Goal: Task Accomplishment & Management: Use online tool/utility

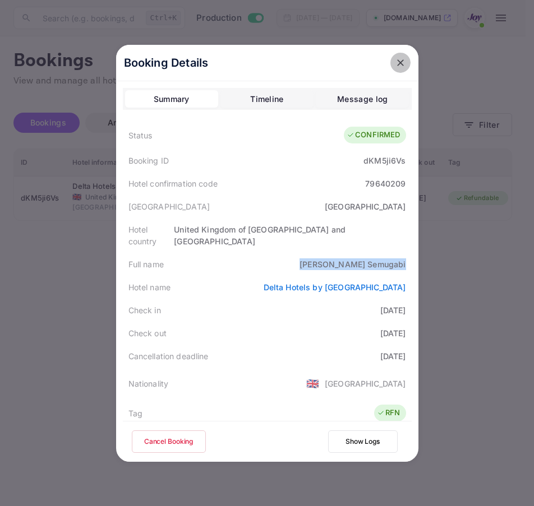
click at [397, 64] on icon "close" at bounding box center [400, 62] width 7 height 7
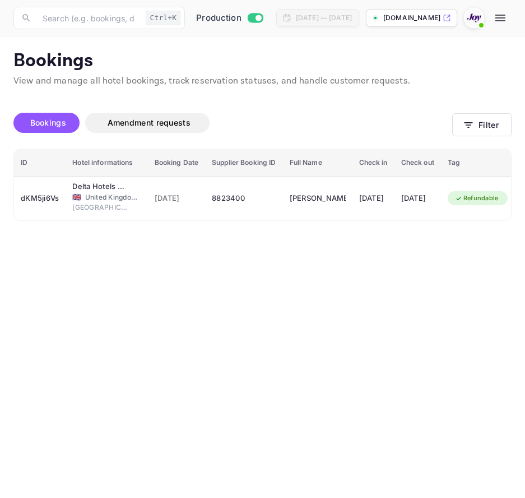
click at [506, 21] on icon "button" at bounding box center [501, 18] width 10 height 7
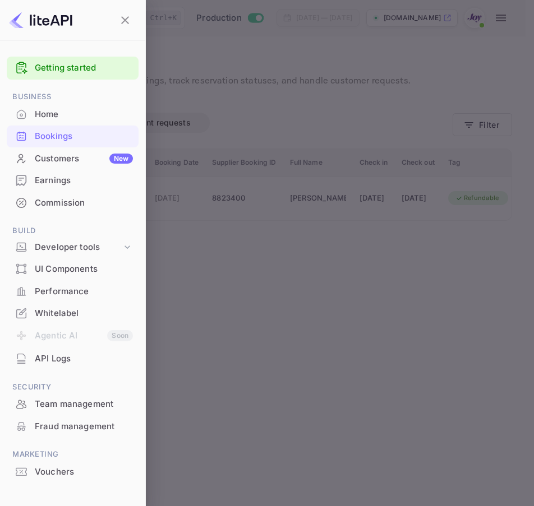
click at [410, 130] on div at bounding box center [267, 253] width 534 height 506
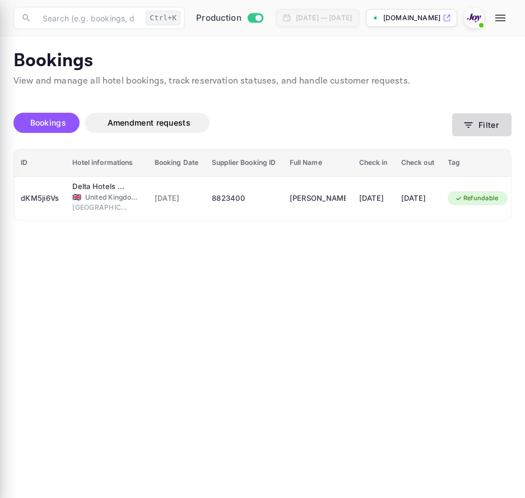
click at [476, 130] on body "Now you can check your travel website directly from the link. Check your websit…" at bounding box center [262, 249] width 525 height 498
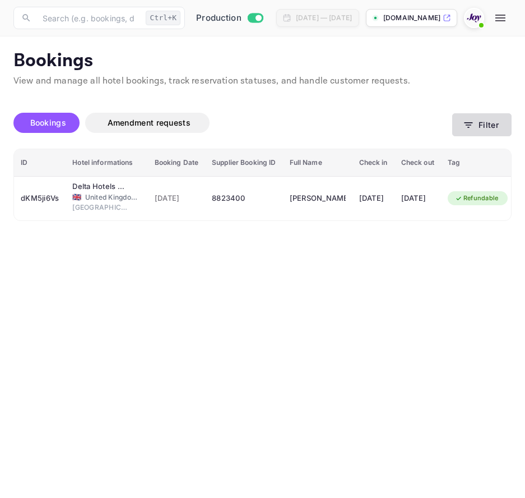
click at [475, 130] on button "Filter" at bounding box center [482, 124] width 59 height 23
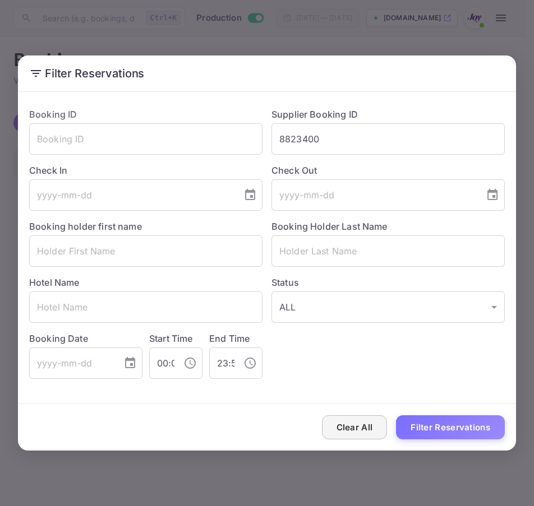
click at [352, 435] on button "Clear All" at bounding box center [355, 428] width 66 height 24
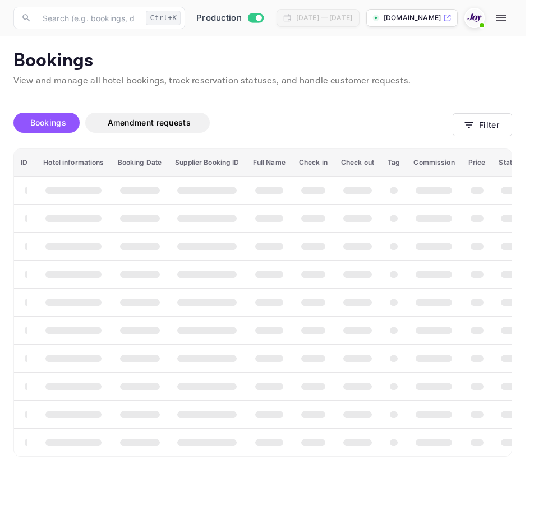
click at [352, 435] on div "Clear All Filter Reservations" at bounding box center [267, 427] width 498 height 47
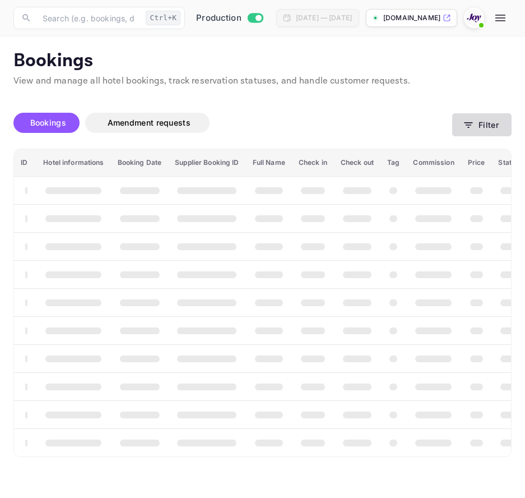
click at [483, 126] on button "Filter" at bounding box center [482, 124] width 59 height 23
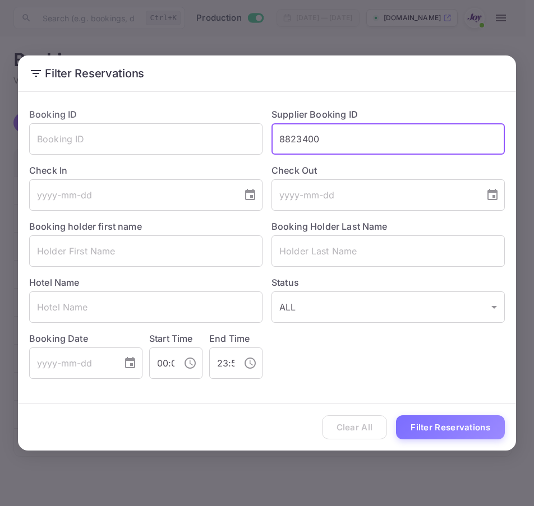
drag, startPoint x: 364, startPoint y: 128, endPoint x: 179, endPoint y: 117, distance: 186.0
click at [179, 117] on div "Booking ID ​ Supplier Booking ID 8823400 ​ Check In ​ Check Out ​ Booking holde…" at bounding box center [262, 239] width 484 height 280
paste input "9059676"
type input "9059676"
click at [434, 426] on button "Filter Reservations" at bounding box center [450, 428] width 109 height 24
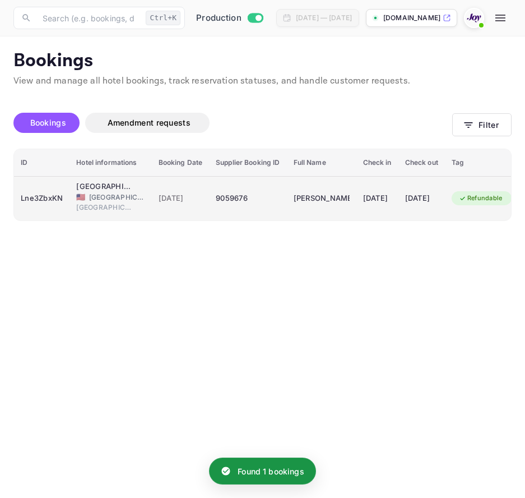
click at [49, 198] on div "Lne3ZbxKN" at bounding box center [42, 199] width 42 height 18
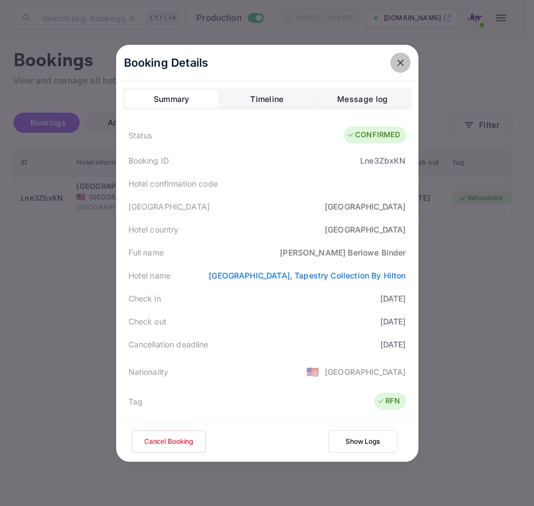
click at [396, 58] on icon "close" at bounding box center [400, 62] width 11 height 11
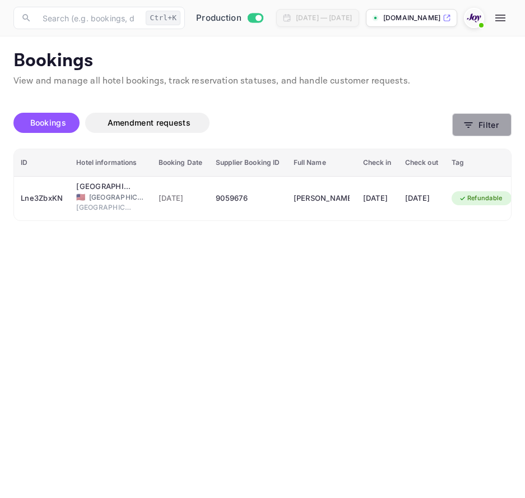
click at [493, 132] on button "Filter" at bounding box center [482, 124] width 59 height 23
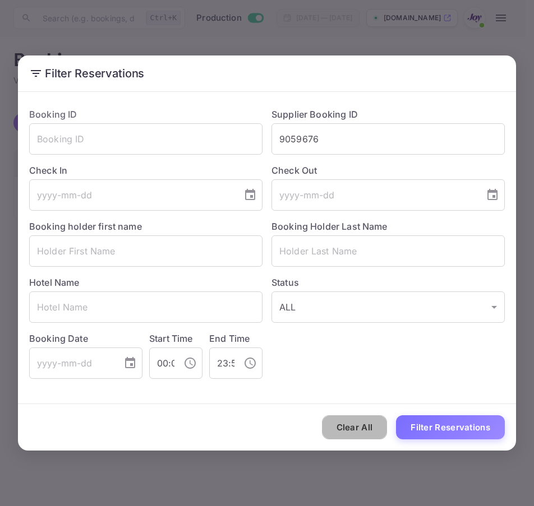
click at [356, 427] on button "Clear All" at bounding box center [355, 428] width 66 height 24
click at [356, 427] on div "Clear All Filter Reservations" at bounding box center [267, 427] width 498 height 47
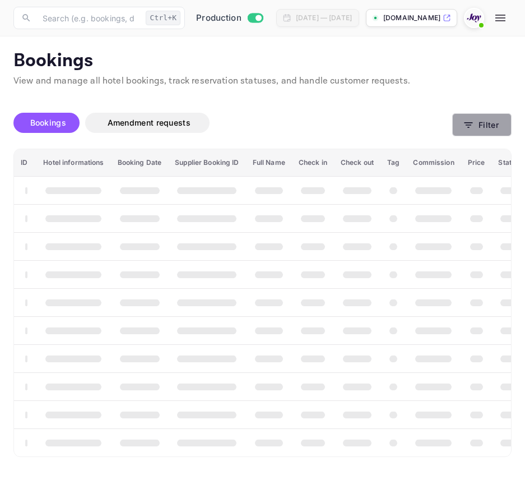
click at [458, 126] on button "Filter" at bounding box center [482, 124] width 59 height 23
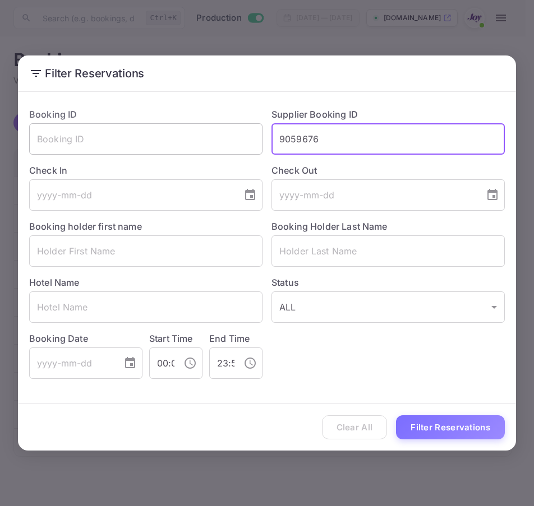
paste input "7228762"
drag, startPoint x: 330, startPoint y: 143, endPoint x: 242, endPoint y: 136, distance: 88.3
click at [242, 136] on div "Booking ID ​ Supplier Booking ID 9059676 ​ Check In ​ Check Out ​ Booking holde…" at bounding box center [262, 239] width 484 height 280
type input "7228762"
click at [474, 440] on div "Clear All Filter Reservations" at bounding box center [267, 427] width 498 height 47
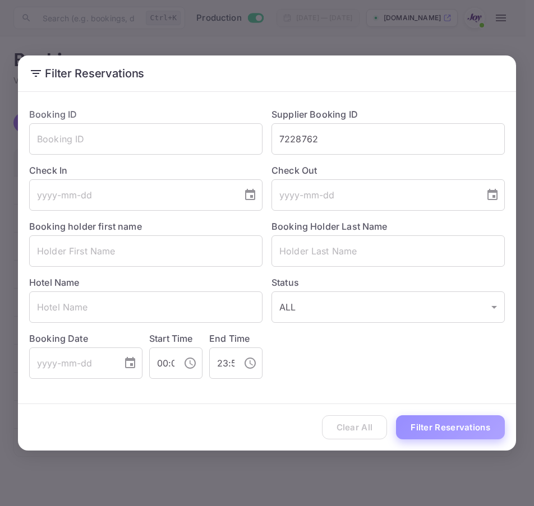
click at [470, 428] on button "Filter Reservations" at bounding box center [450, 428] width 109 height 24
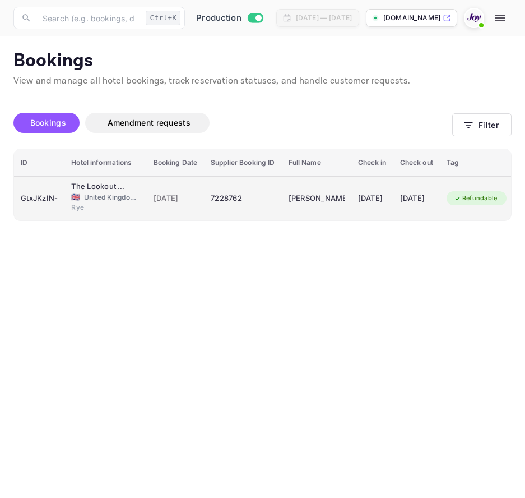
click at [51, 198] on div "GtxJKzIN-" at bounding box center [39, 199] width 37 height 18
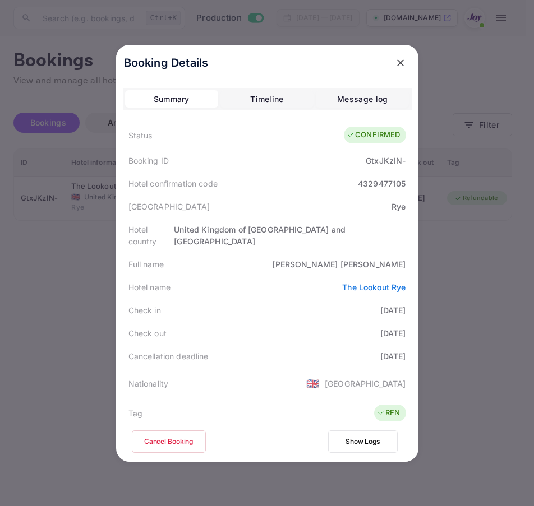
click at [395, 63] on icon "close" at bounding box center [400, 62] width 11 height 11
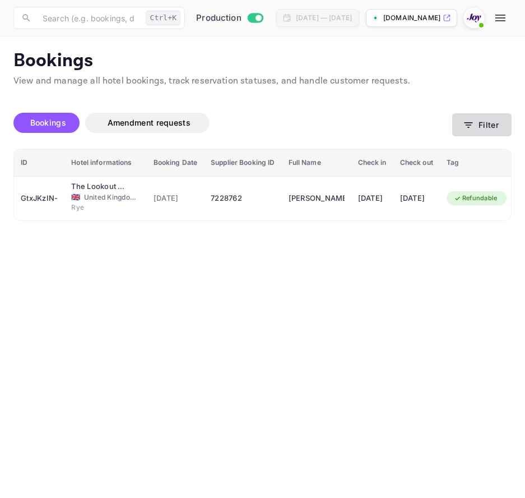
click at [510, 124] on button "Filter" at bounding box center [482, 124] width 59 height 23
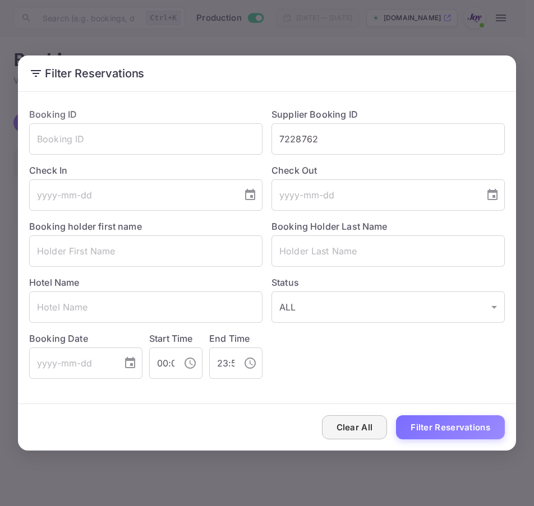
click at [345, 419] on button "Clear All" at bounding box center [355, 428] width 66 height 24
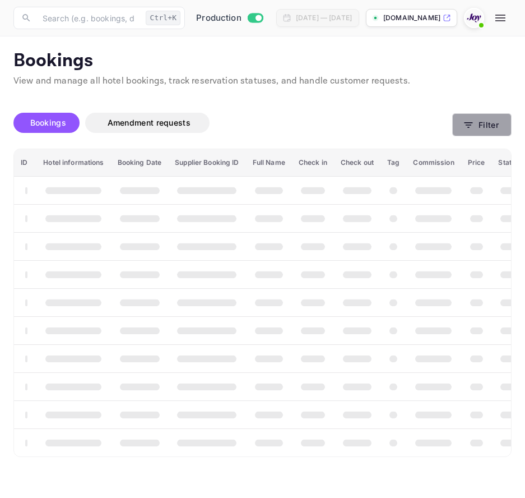
click at [506, 124] on button "Filter" at bounding box center [482, 124] width 59 height 23
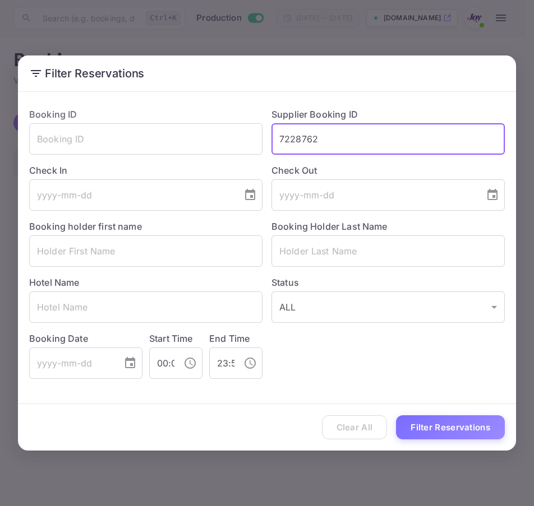
drag, startPoint x: 364, startPoint y: 144, endPoint x: -47, endPoint y: 98, distance: 413.5
click at [0, 98] on html "Now you can check your travel website directly from the link. Check your websit…" at bounding box center [267, 253] width 534 height 506
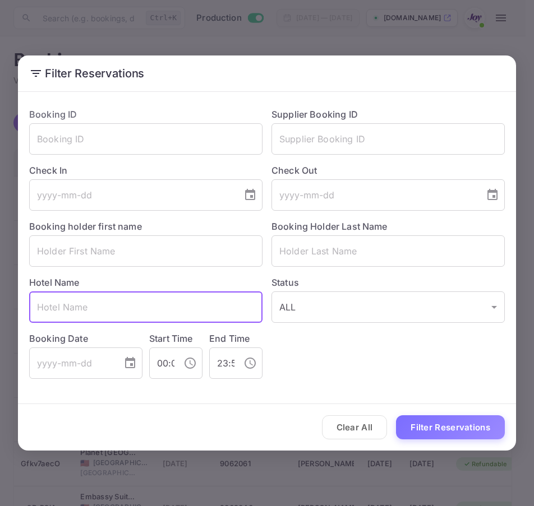
click at [168, 312] on input "text" at bounding box center [145, 307] width 233 height 31
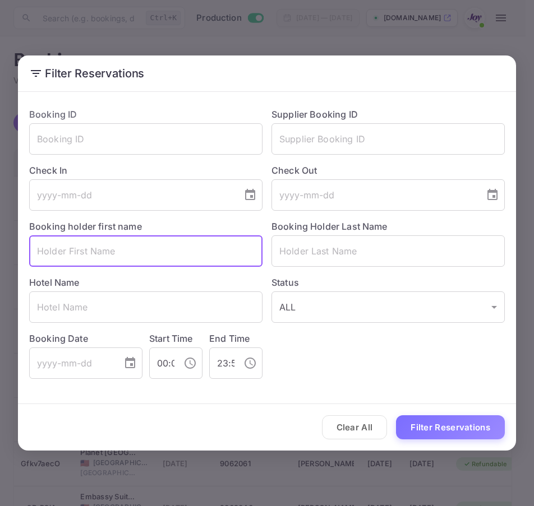
click at [158, 256] on input "text" at bounding box center [145, 251] width 233 height 31
paste input "[PERSON_NAME]"
type input "[PERSON_NAME]"
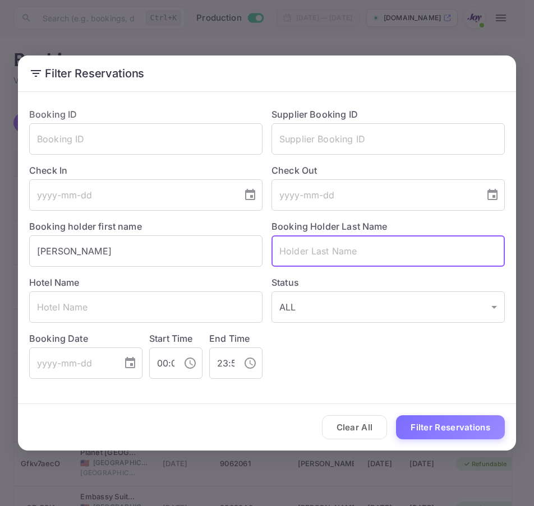
click at [357, 257] on input "text" at bounding box center [387, 251] width 233 height 31
paste input "Bouvier"
type input "Bouvier"
click at [435, 427] on button "Filter Reservations" at bounding box center [450, 428] width 109 height 24
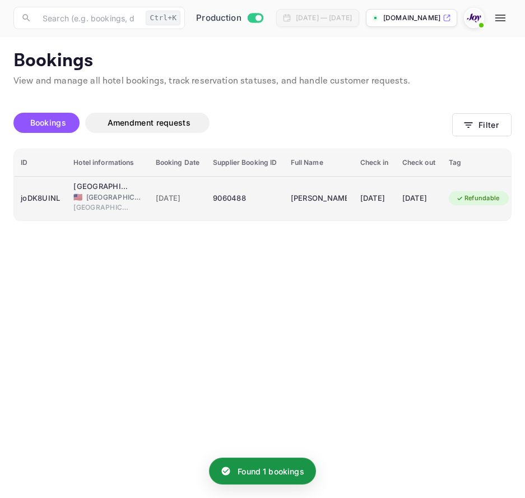
click at [40, 204] on div "joDK8UINL" at bounding box center [40, 199] width 39 height 18
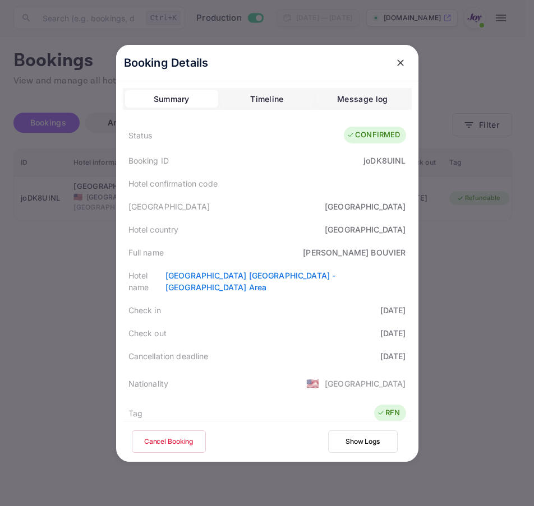
scroll to position [224, 0]
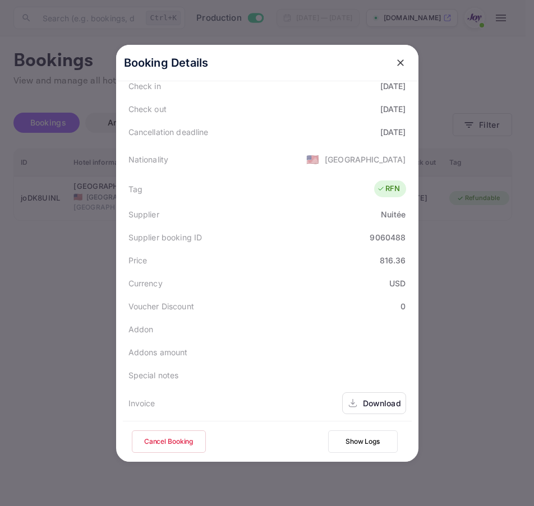
click at [347, 398] on icon at bounding box center [352, 404] width 11 height 12
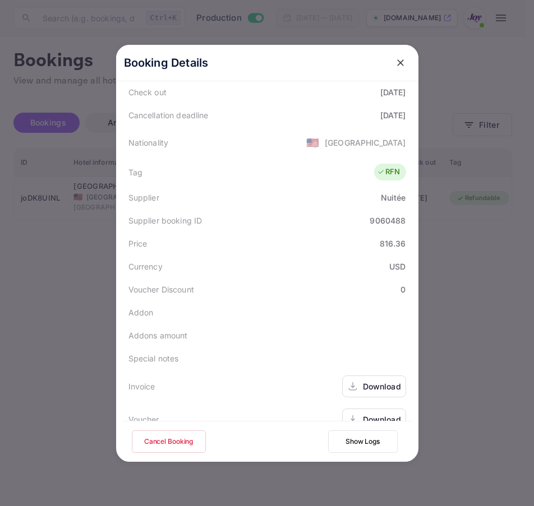
scroll to position [249, 0]
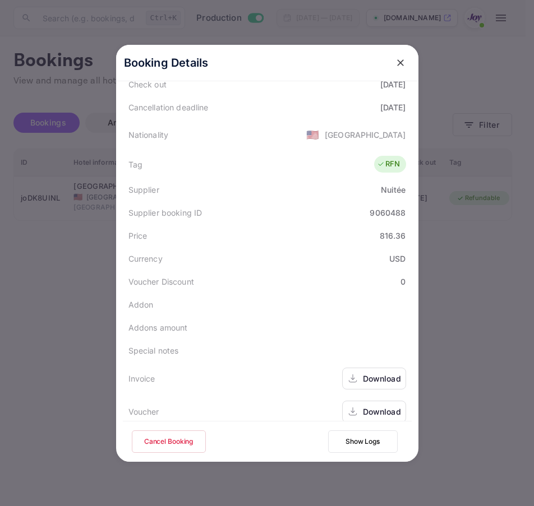
click at [363, 406] on div "Download" at bounding box center [382, 412] width 38 height 12
click at [390, 62] on button "close" at bounding box center [400, 63] width 20 height 20
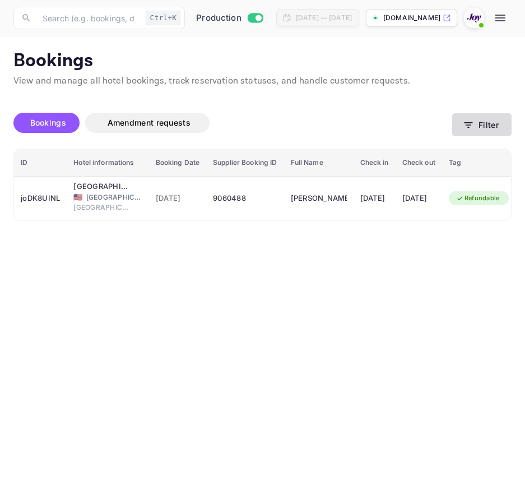
click at [475, 127] on button "Filter" at bounding box center [482, 124] width 59 height 23
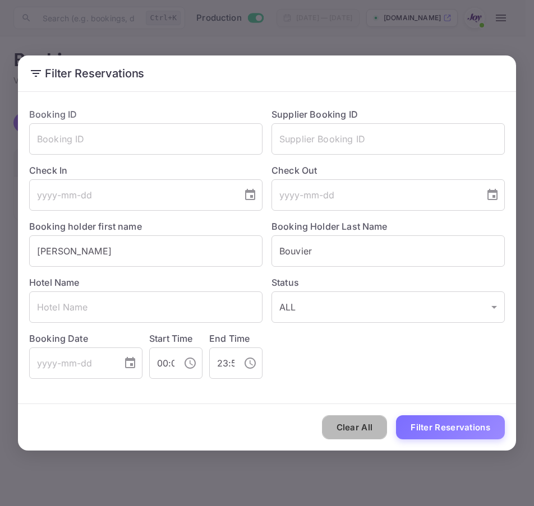
click at [365, 429] on button "Clear All" at bounding box center [355, 428] width 66 height 24
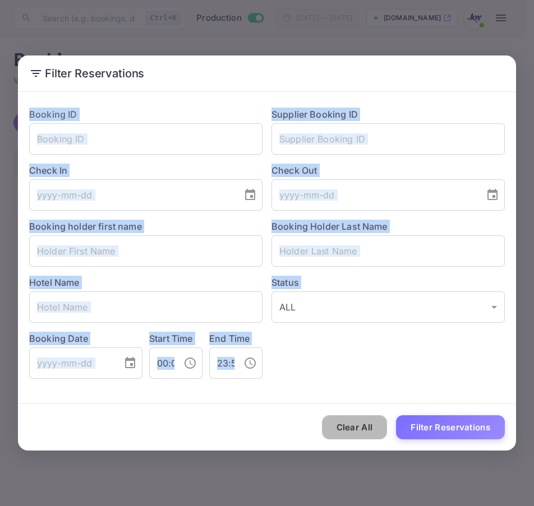
click at [365, 429] on div "Clear All Filter Reservations" at bounding box center [267, 427] width 498 height 47
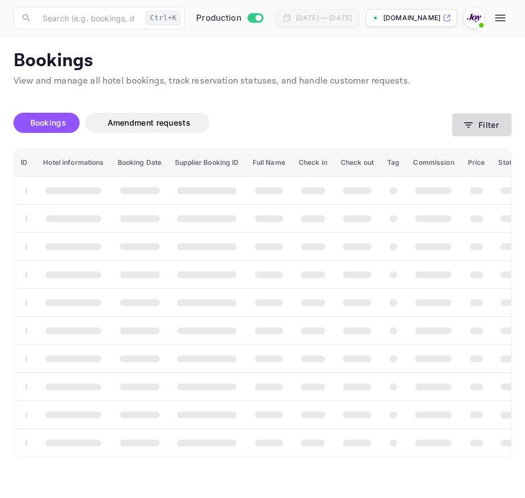
click at [472, 132] on button "Filter" at bounding box center [482, 124] width 59 height 23
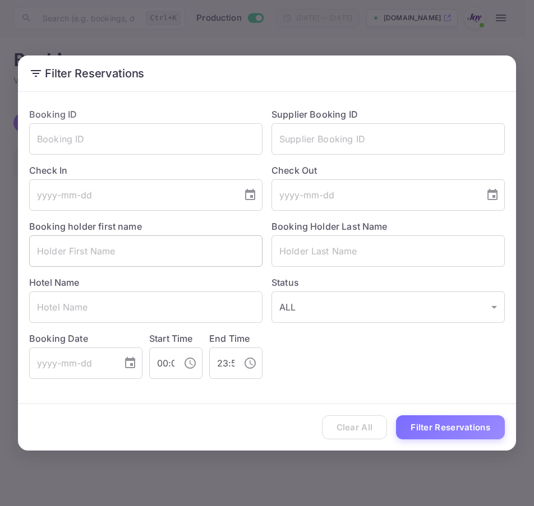
click at [186, 253] on input "text" at bounding box center [145, 251] width 233 height 31
paste input "[PERSON_NAME]"
type input "[PERSON_NAME]"
click at [403, 268] on div "Status ALL ALL ​" at bounding box center [383, 295] width 242 height 56
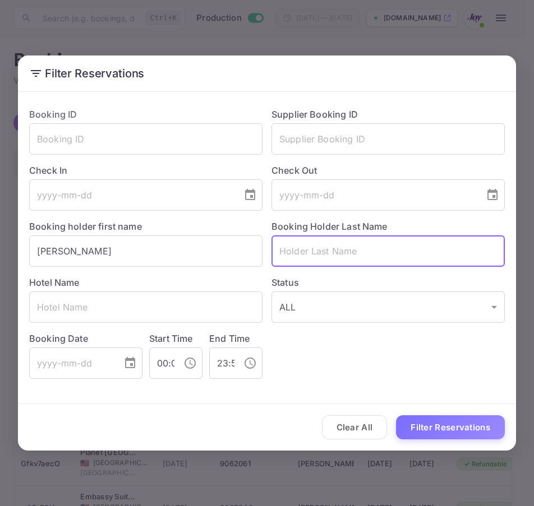
click at [389, 255] on input "text" at bounding box center [387, 251] width 233 height 31
paste input "[PERSON_NAME]"
type input "[PERSON_NAME]"
click at [432, 433] on button "Filter Reservations" at bounding box center [450, 428] width 109 height 24
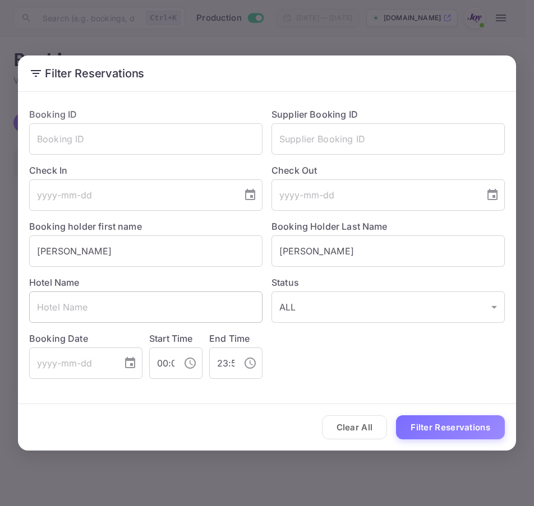
click at [213, 306] on input "text" at bounding box center [145, 307] width 233 height 31
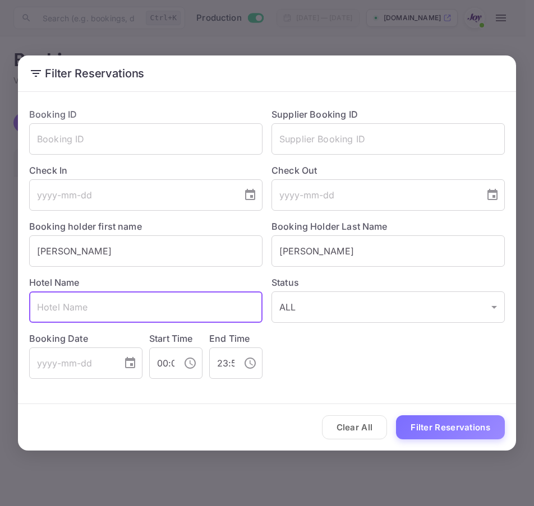
paste input "[GEOGRAPHIC_DATA]"
click at [44, 308] on input "[GEOGRAPHIC_DATA]" at bounding box center [145, 307] width 233 height 31
type input "[GEOGRAPHIC_DATA]"
click at [116, 250] on input "[PERSON_NAME]" at bounding box center [145, 251] width 233 height 31
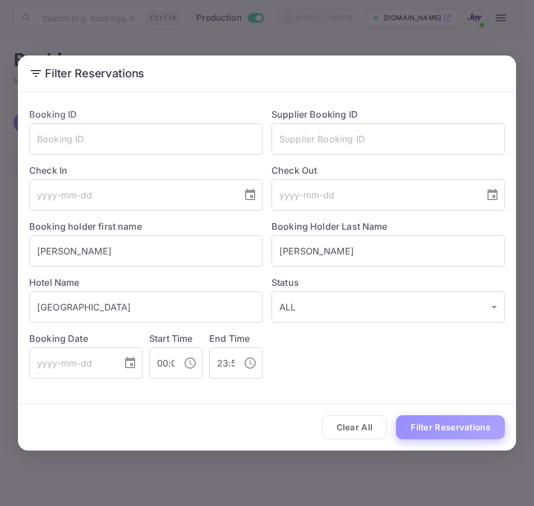
click at [444, 418] on button "Filter Reservations" at bounding box center [450, 428] width 109 height 24
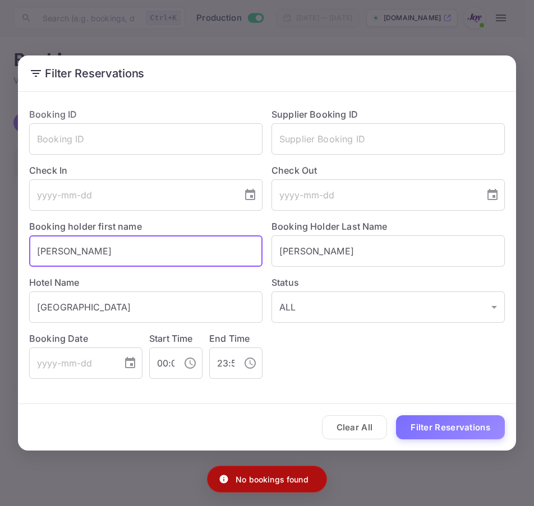
click at [153, 253] on input "[PERSON_NAME]" at bounding box center [145, 251] width 233 height 31
click at [374, 270] on div "Status ALL ALL ​" at bounding box center [383, 295] width 242 height 56
click at [372, 253] on input "[PERSON_NAME]" at bounding box center [387, 251] width 233 height 31
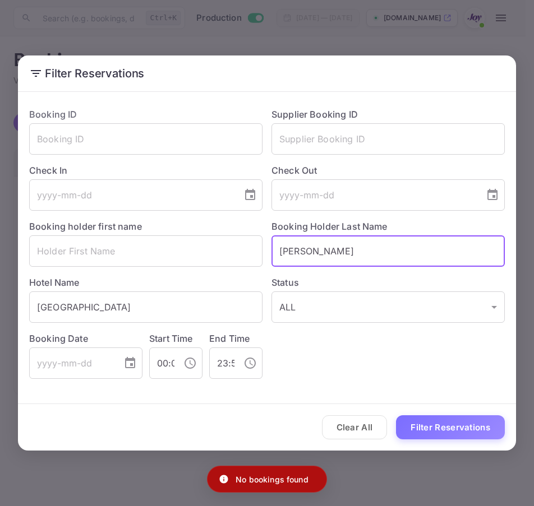
click at [372, 253] on input "[PERSON_NAME]" at bounding box center [387, 251] width 233 height 31
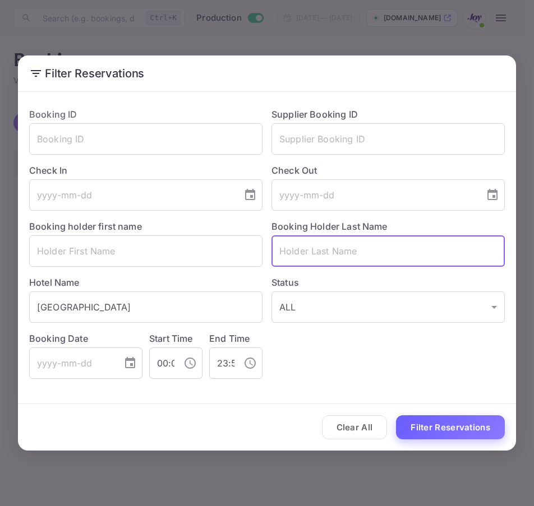
click at [447, 426] on button "Filter Reservations" at bounding box center [450, 428] width 109 height 24
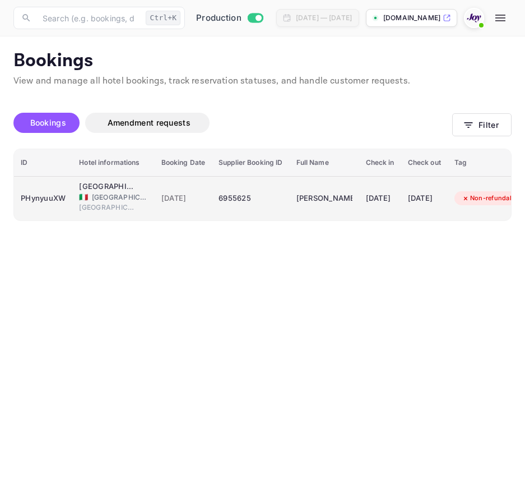
click at [45, 191] on div "PHynyuuXW" at bounding box center [43, 199] width 45 height 18
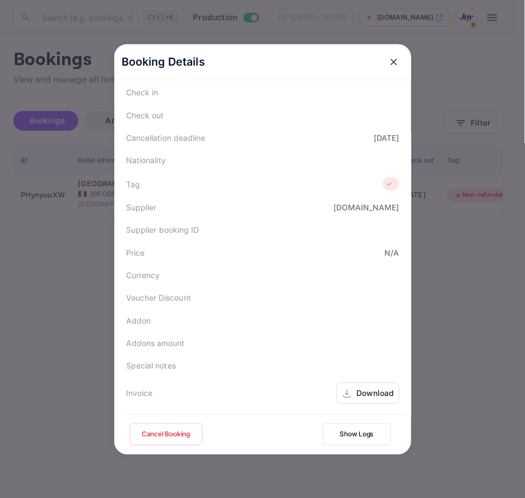
scroll to position [234, 0]
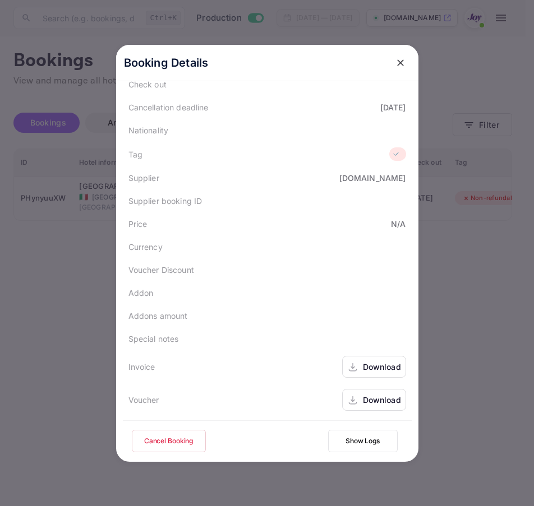
click at [401, 63] on icon "close" at bounding box center [400, 62] width 11 height 11
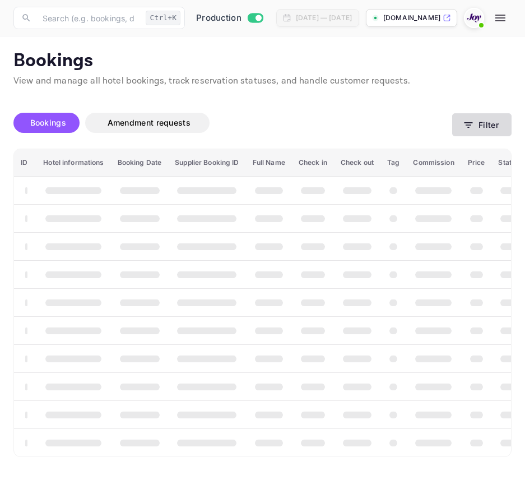
click at [484, 131] on button "Filter" at bounding box center [482, 124] width 59 height 23
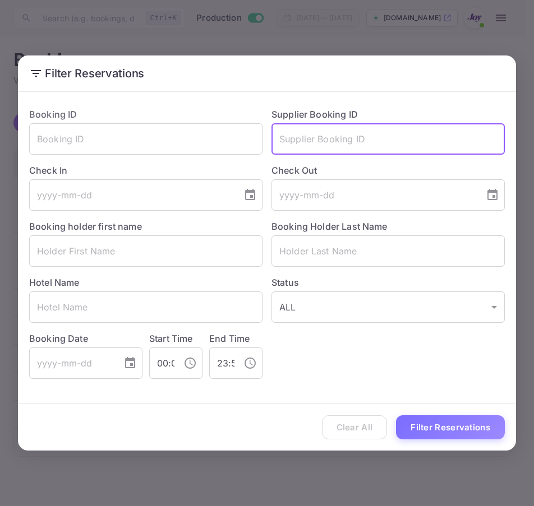
click at [302, 148] on input "text" at bounding box center [387, 138] width 233 height 31
paste input "8158293"
type input "8158293"
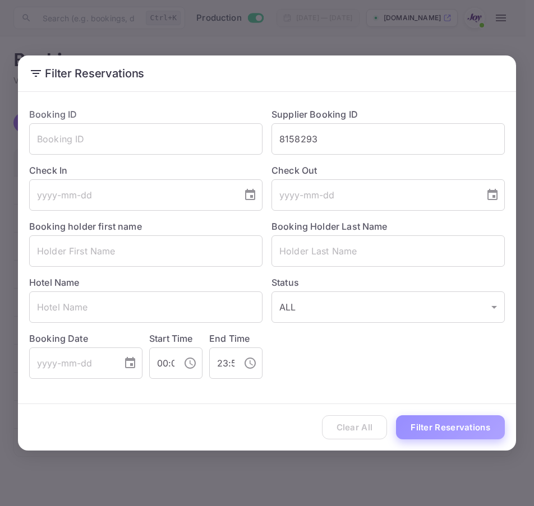
click at [427, 428] on button "Filter Reservations" at bounding box center [450, 428] width 109 height 24
